Goal: Task Accomplishment & Management: Manage account settings

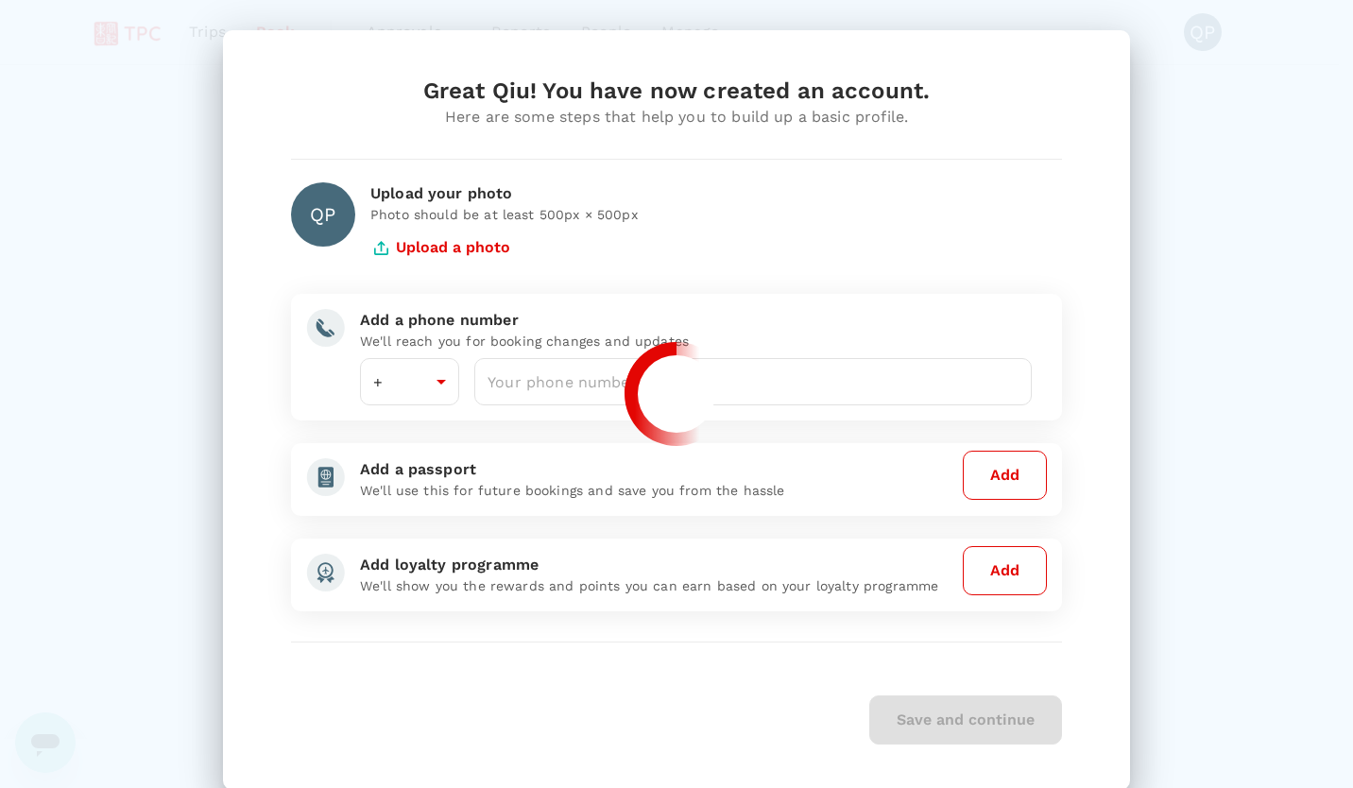
type input "65"
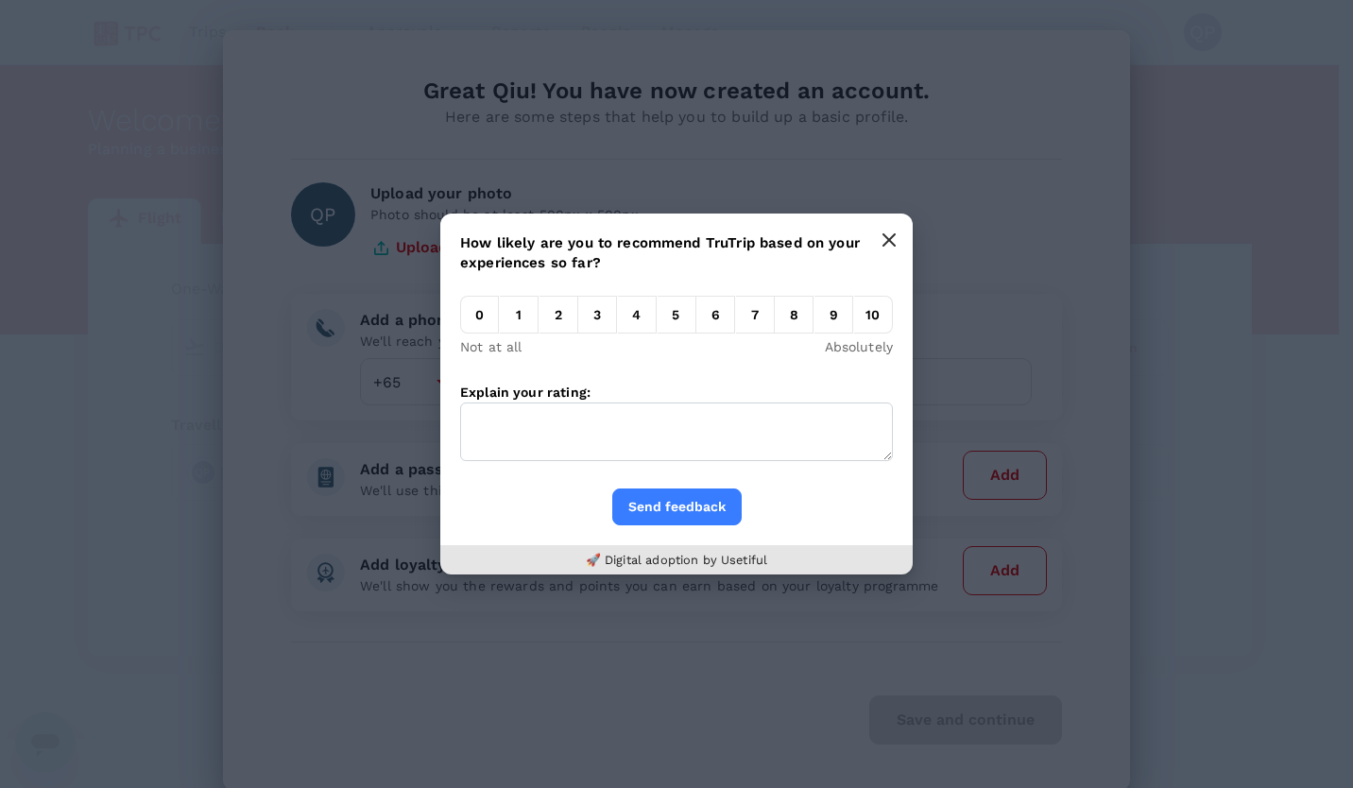
click at [893, 244] on icon "button" at bounding box center [888, 239] width 11 height 11
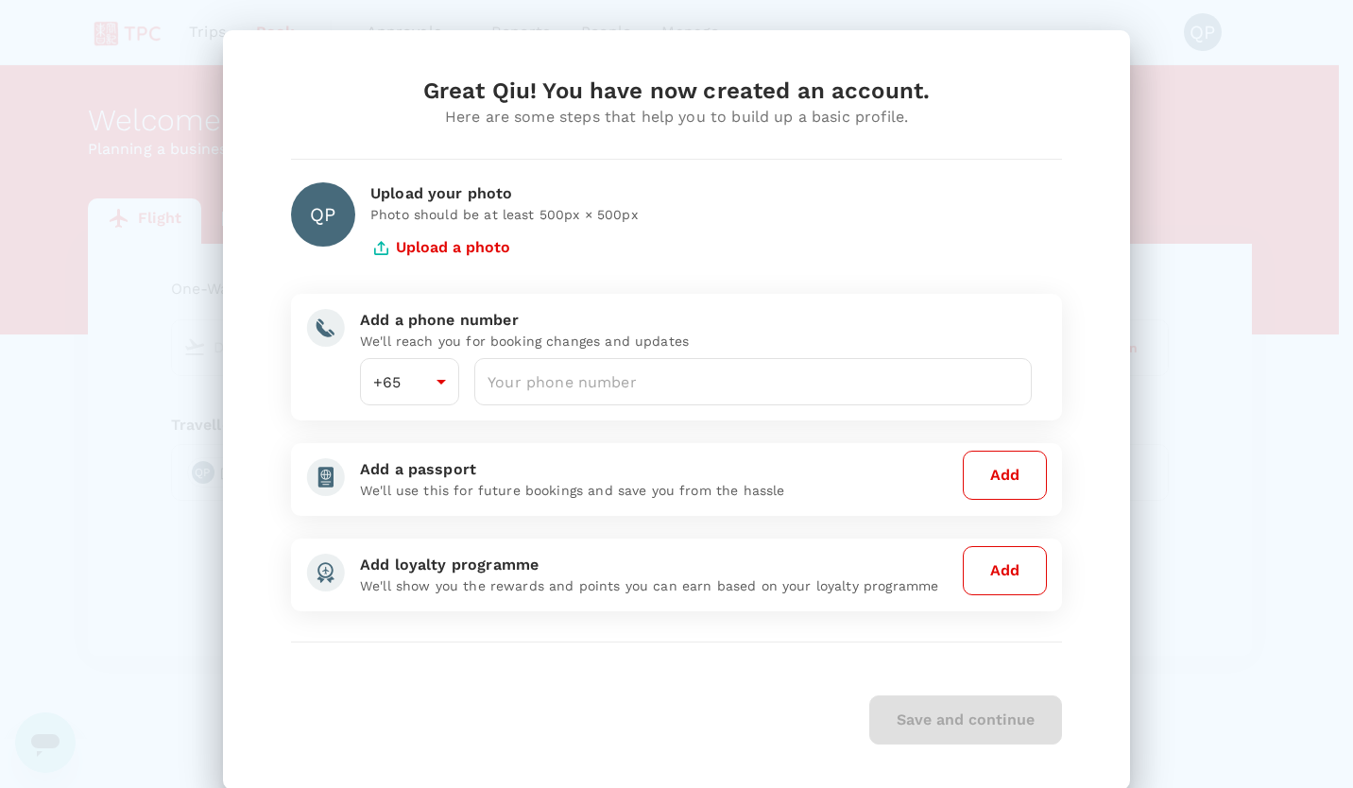
click at [1058, 667] on div "Great Qiu! You have now created an account. Here are some steps that help you t…" at bounding box center [676, 410] width 816 height 669
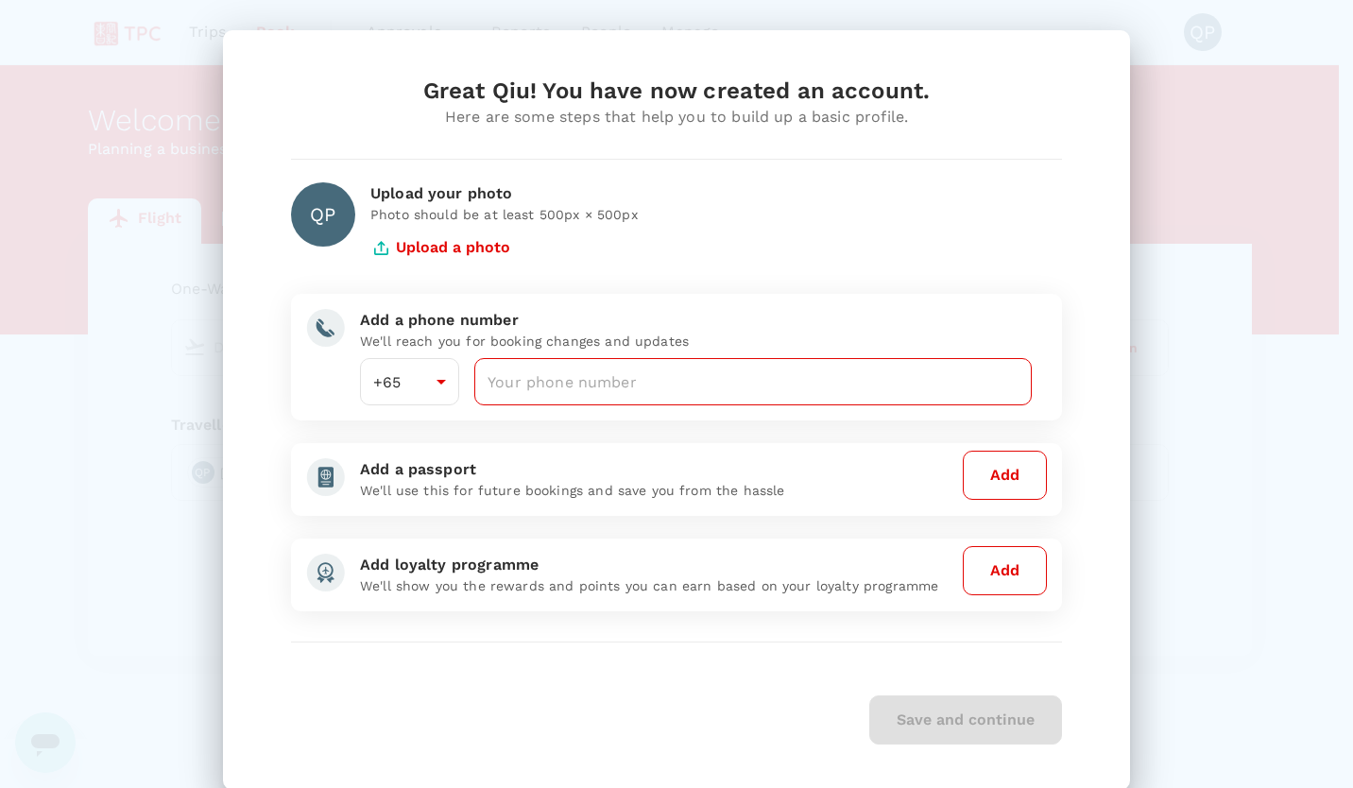
click at [690, 384] on input "number" at bounding box center [752, 381] width 557 height 47
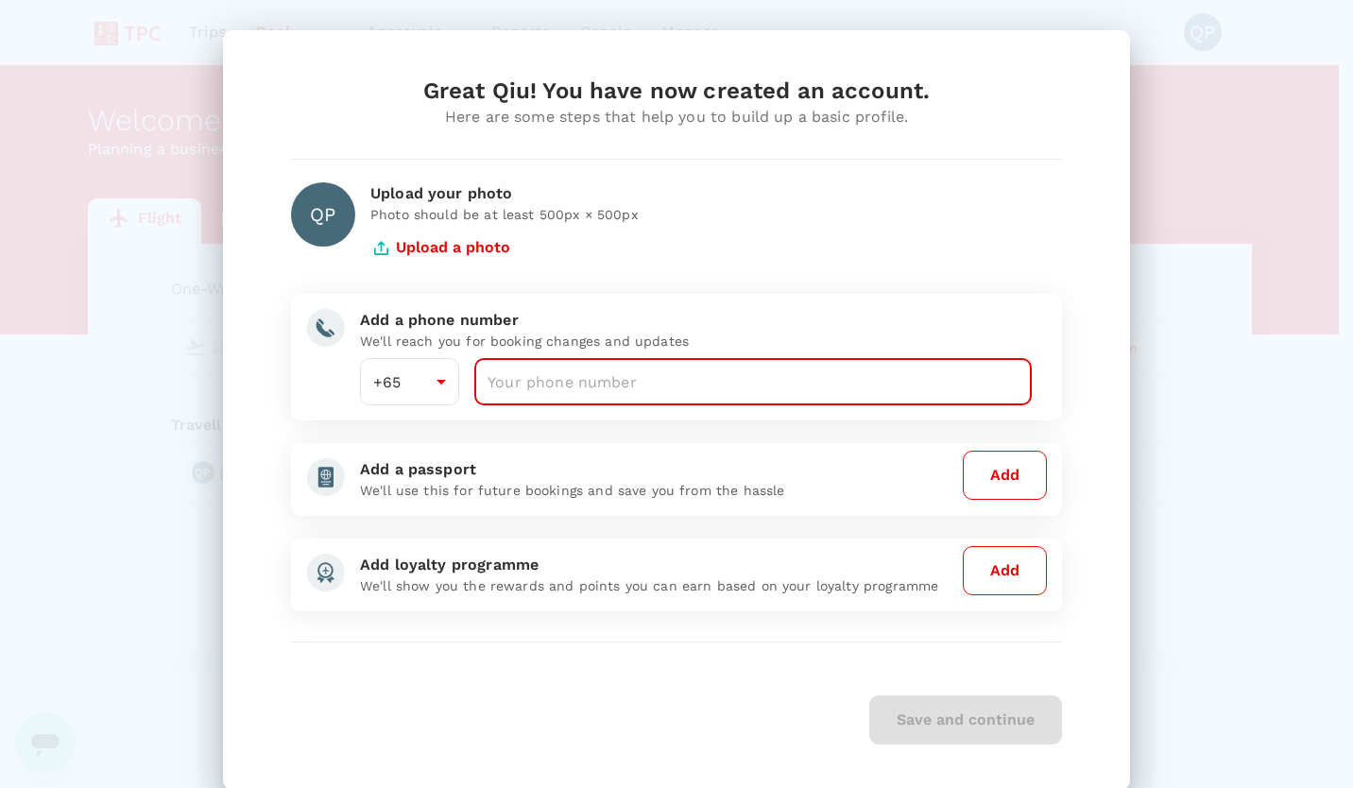
type input "80397133"
click at [934, 714] on button "Save and continue" at bounding box center [965, 719] width 193 height 49
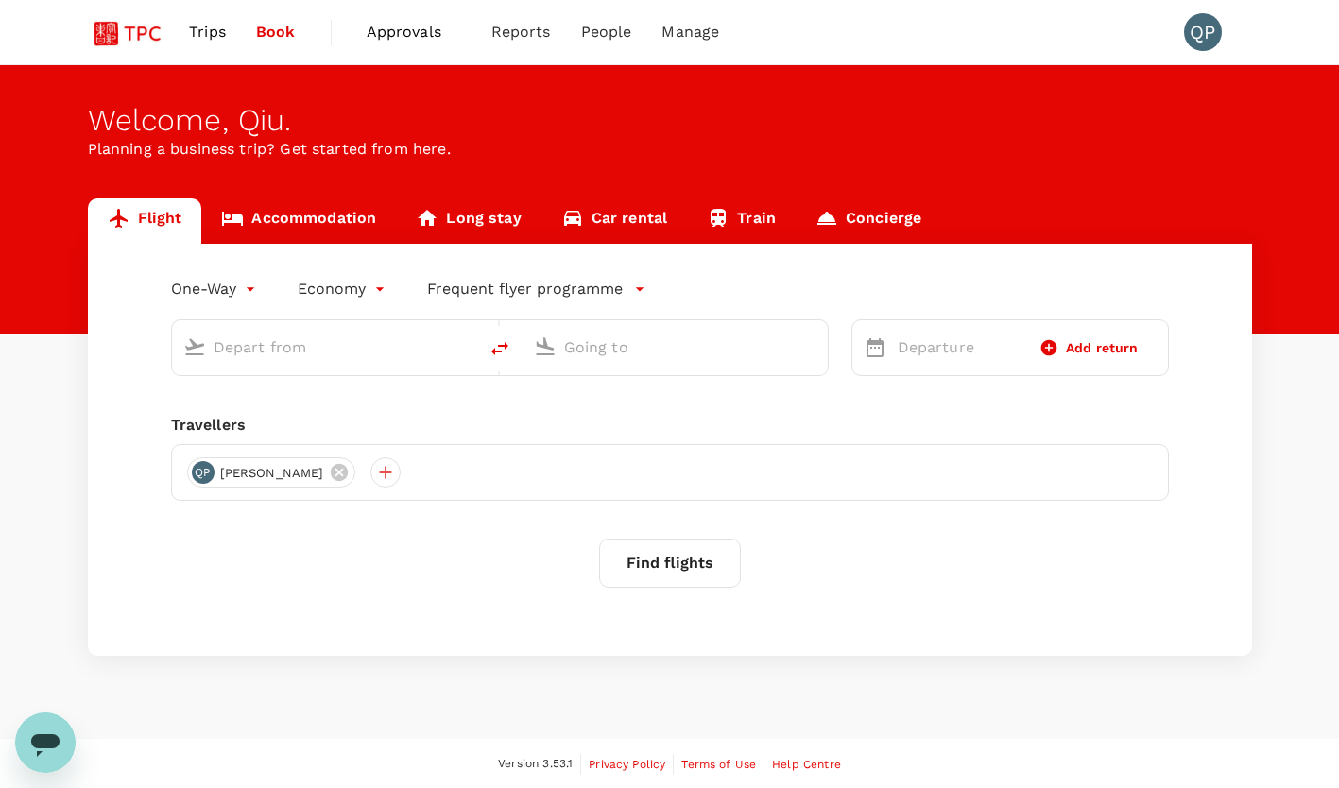
click at [399, 32] on span "Approvals" at bounding box center [414, 32] width 94 height 23
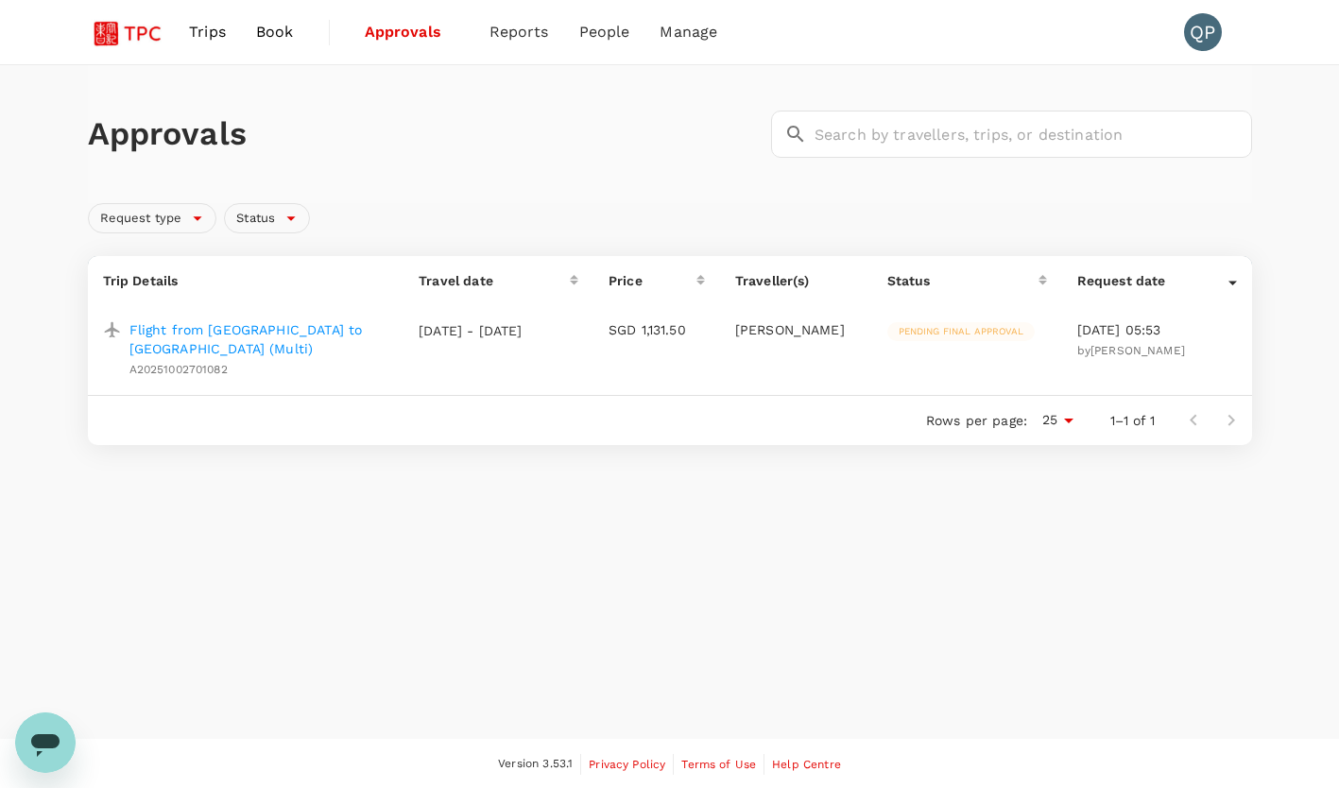
click at [324, 329] on p "Flight from [GEOGRAPHIC_DATA] to [GEOGRAPHIC_DATA] (Multi)" at bounding box center [259, 339] width 260 height 38
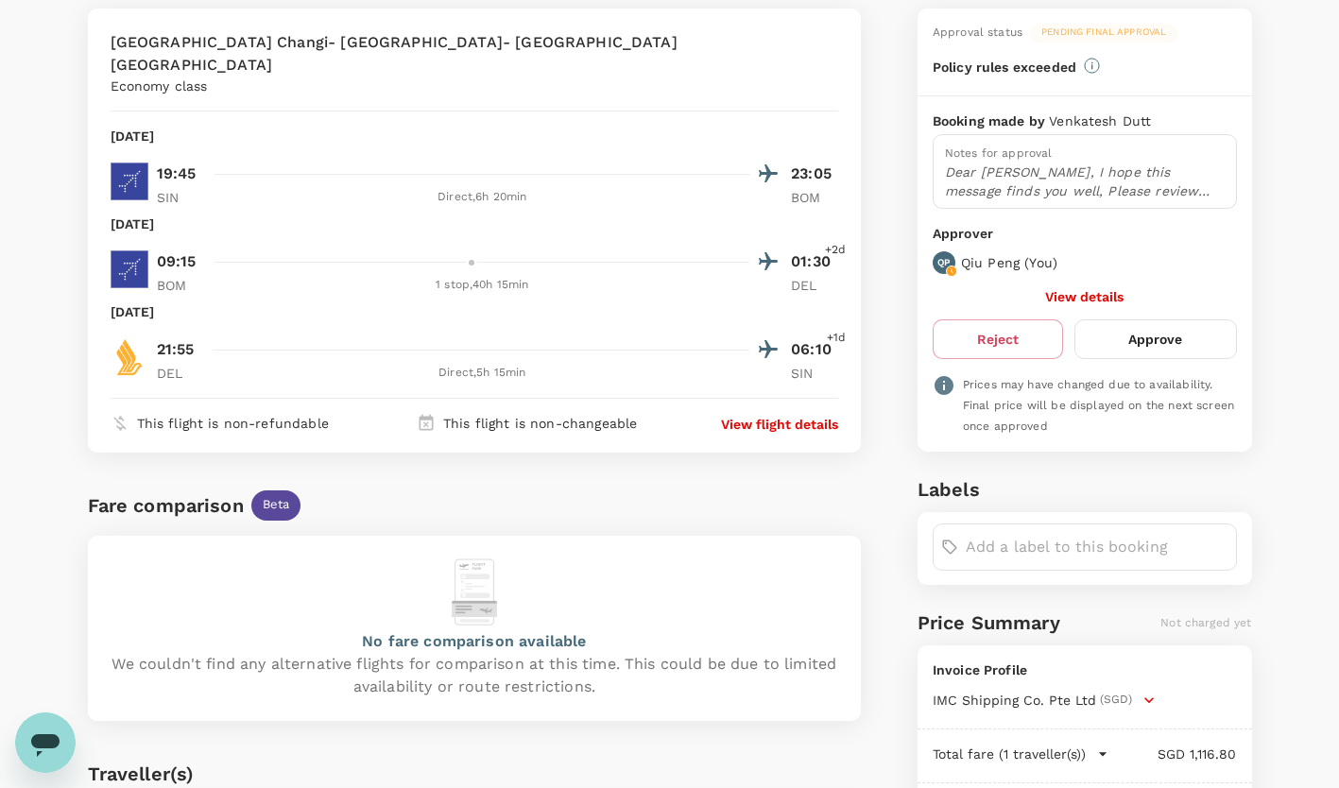
scroll to position [189, 0]
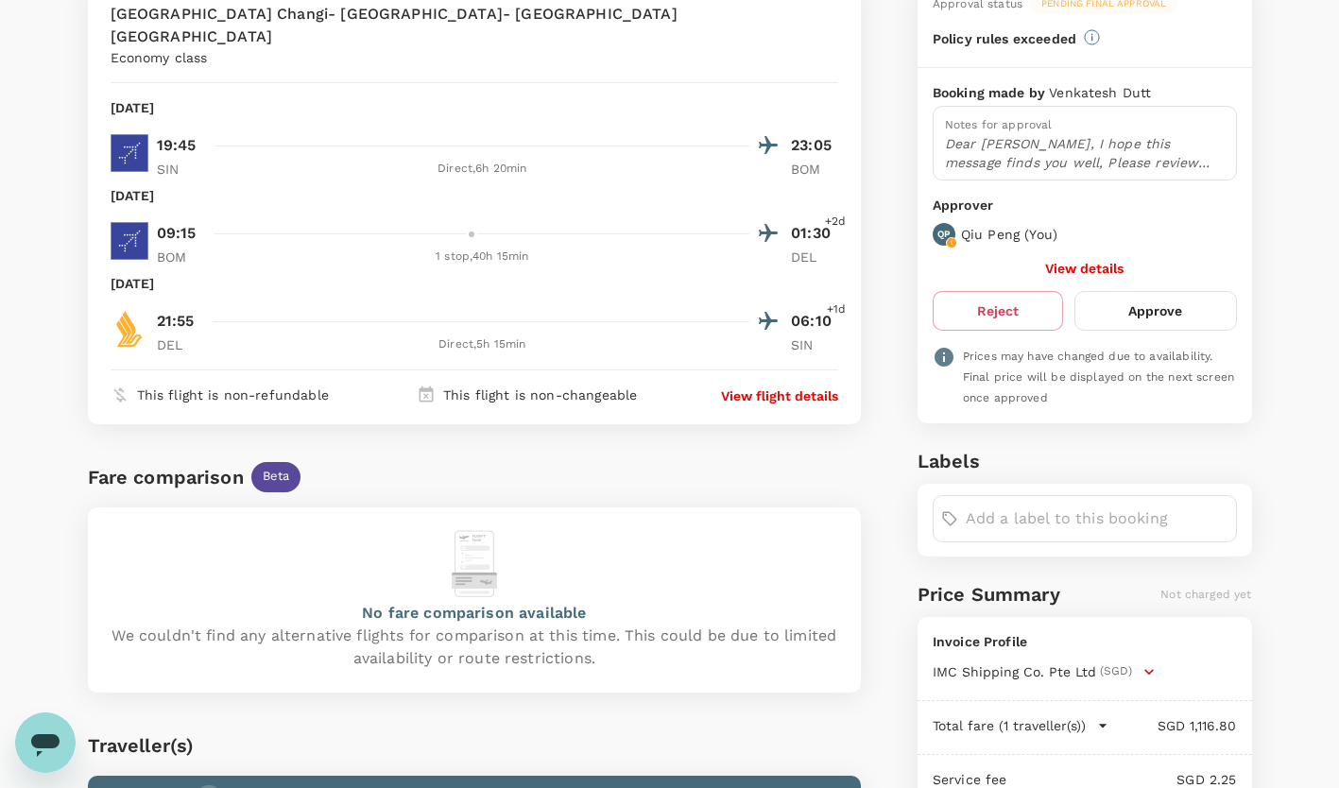
click at [1176, 320] on button "Approve" at bounding box center [1155, 311] width 162 height 40
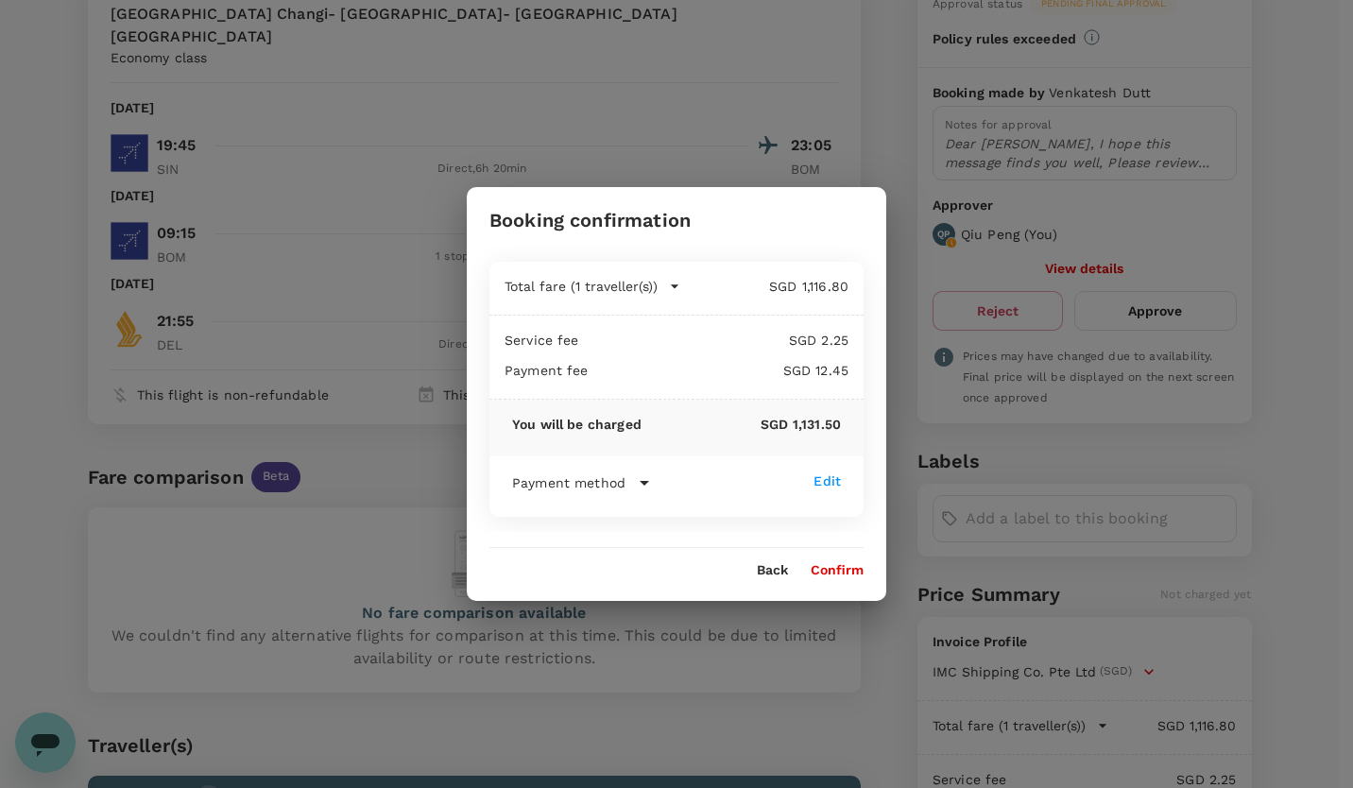
click at [830, 572] on button "Confirm" at bounding box center [837, 570] width 53 height 15
